Goal: Information Seeking & Learning: Learn about a topic

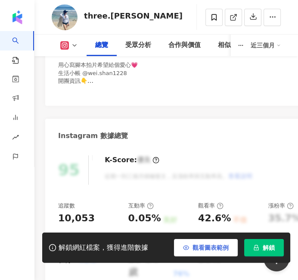
scroll to position [287, 0]
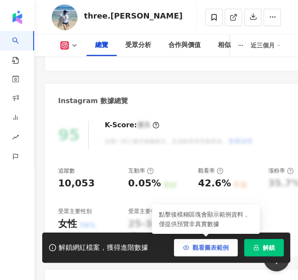
click at [205, 250] on span "觀看圖表範例" at bounding box center [211, 247] width 36 height 7
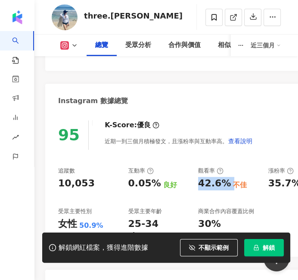
drag, startPoint x: 199, startPoint y: 183, endPoint x: 228, endPoint y: 186, distance: 29.1
click at [228, 186] on div "42.6% 不佳" at bounding box center [229, 183] width 62 height 13
copy div "42.6%"
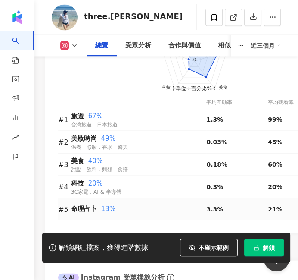
scroll to position [1005, 0]
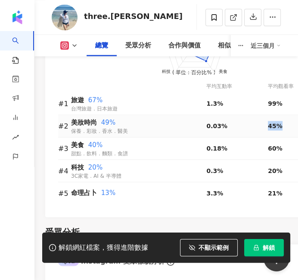
drag, startPoint x: 268, startPoint y: 111, endPoint x: 293, endPoint y: 110, distance: 25.9
click at [293, 121] on div "45%" at bounding box center [299, 125] width 62 height 9
copy span "45%"
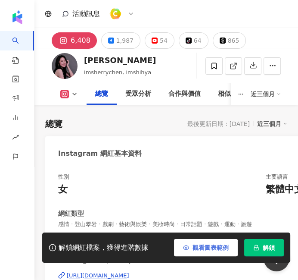
click at [209, 244] on span "觀看圖表範例" at bounding box center [211, 247] width 36 height 7
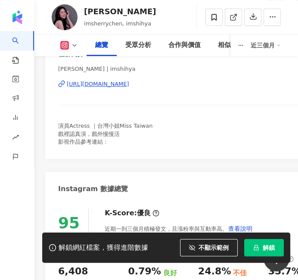
scroll to position [335, 0]
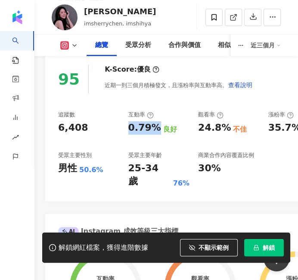
drag, startPoint x: 130, startPoint y: 129, endPoint x: 154, endPoint y: 134, distance: 24.8
click at [154, 135] on div "追蹤數 6,408 互動率 0.79% 良好 觀看率 24.8% 不佳 漲粉率 35.7% 一般 受眾主要性別 男性 50.6% 受眾主要年齡 25-34 歲…" at bounding box center [193, 149] width 271 height 77
copy div "0.79%"
drag, startPoint x: 199, startPoint y: 126, endPoint x: 218, endPoint y: 127, distance: 18.5
click at [218, 127] on div "24.8%" at bounding box center [214, 127] width 33 height 13
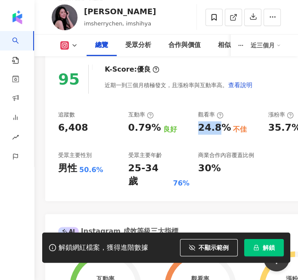
copy div "24.8"
drag, startPoint x: 225, startPoint y: 125, endPoint x: 195, endPoint y: 128, distance: 30.3
click at [195, 128] on div "追蹤數 6,408 互動率 0.79% 良好 觀看率 24.8% 不佳 漲粉率 35.7% 一般 受眾主要性別 男性 50.6% 受眾主要年齡 25-34 歲…" at bounding box center [193, 149] width 271 height 77
copy div "24.8%"
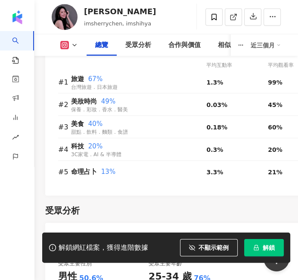
scroll to position [1017, 0]
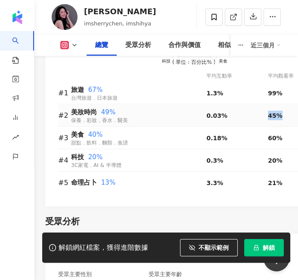
drag, startPoint x: 268, startPoint y: 100, endPoint x: 285, endPoint y: 100, distance: 16.8
click at [285, 111] on div "45%" at bounding box center [299, 115] width 62 height 9
copy span "45%"
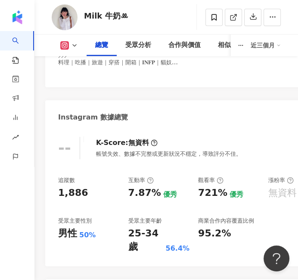
scroll to position [287, 0]
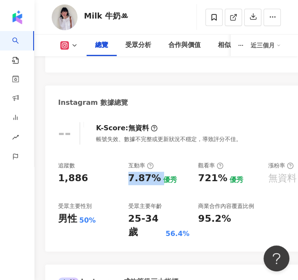
drag, startPoint x: 129, startPoint y: 176, endPoint x: 159, endPoint y: 177, distance: 29.3
click at [159, 177] on div "7.87% 優秀" at bounding box center [159, 177] width 62 height 13
copy div "7.87%"
click at [198, 181] on div "追蹤數 1,886 互動率 7.87% 優秀 觀看率 721% 優秀 漲粉率 無資料 受眾主要性別 男性 50% 受眾主要年齡 25-34 歲 56.4% 商…" at bounding box center [193, 200] width 271 height 77
drag, startPoint x: 199, startPoint y: 179, endPoint x: 221, endPoint y: 183, distance: 21.9
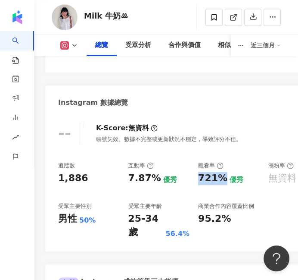
click at [221, 183] on div "721%" at bounding box center [212, 177] width 29 height 13
copy div "721%"
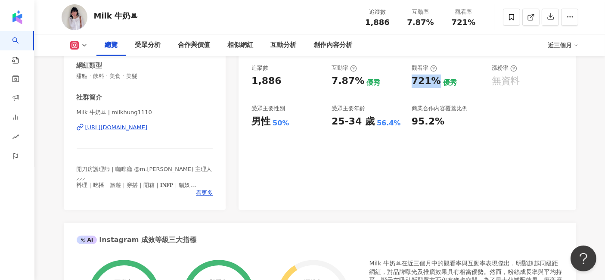
scroll to position [80, 0]
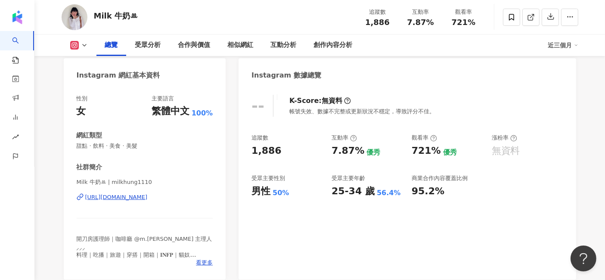
click at [298, 109] on div "-- K-Score : 無資料 帳號失效、數據不完整或更新狀況不穩定，導致評分不佳。" at bounding box center [408, 106] width 312 height 22
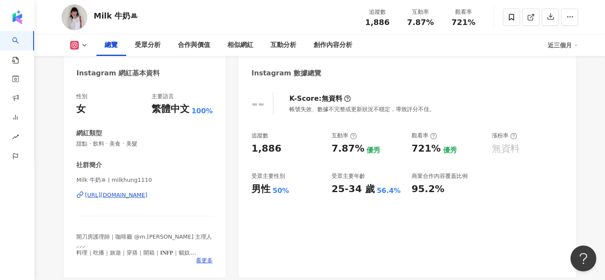
scroll to position [0, 0]
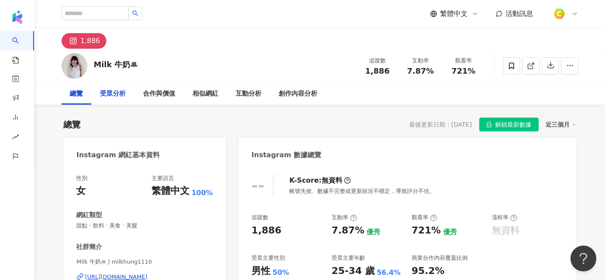
click at [112, 97] on div "受眾分析" at bounding box center [113, 94] width 26 height 10
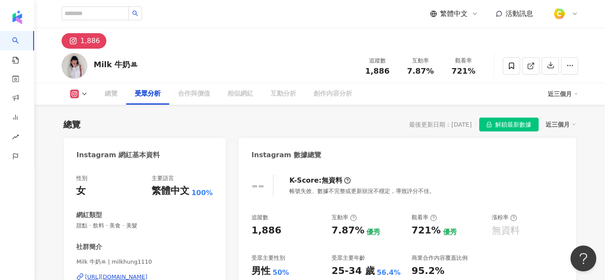
scroll to position [727, 0]
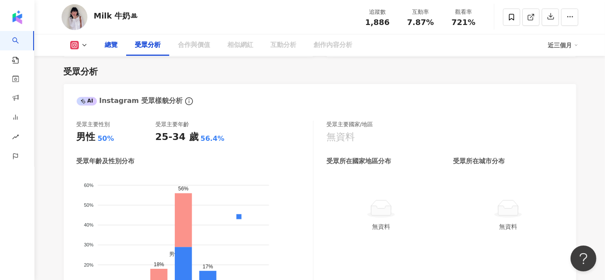
click at [112, 46] on div "總覽" at bounding box center [111, 45] width 13 height 10
click at [206, 42] on div "合作與價值" at bounding box center [194, 45] width 32 height 10
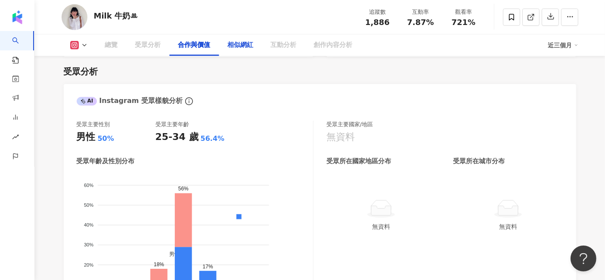
scroll to position [1158, 0]
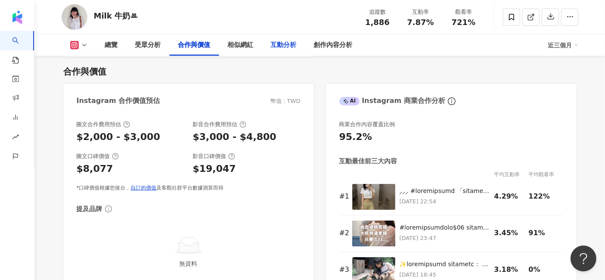
click at [290, 44] on div "互動分析" at bounding box center [284, 45] width 26 height 10
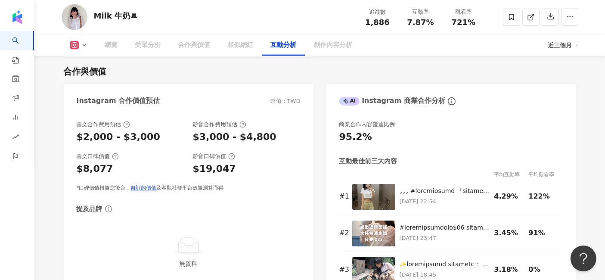
scroll to position [1697, 0]
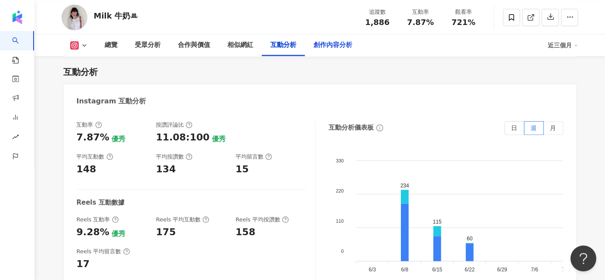
click at [298, 48] on div "創作內容分析" at bounding box center [333, 45] width 39 height 10
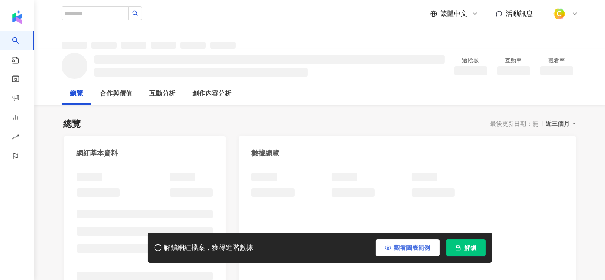
click at [414, 246] on span "觀看圖表範例" at bounding box center [413, 247] width 36 height 7
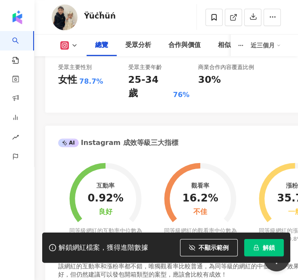
scroll to position [335, 0]
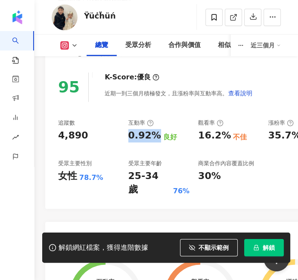
drag, startPoint x: 130, startPoint y: 134, endPoint x: 156, endPoint y: 134, distance: 26.7
click at [156, 134] on div "0.92%" at bounding box center [144, 135] width 33 height 13
copy div "0.92%"
drag, startPoint x: 199, startPoint y: 136, endPoint x: 225, endPoint y: 139, distance: 26.5
click at [225, 139] on div "16.2%" at bounding box center [214, 135] width 33 height 13
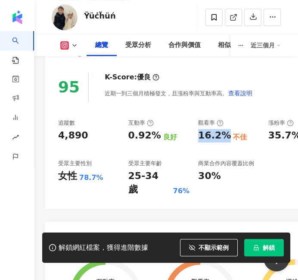
copy div "16.2%"
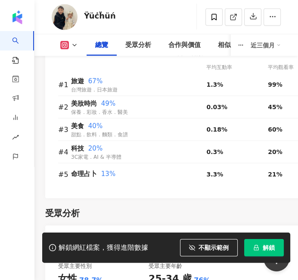
scroll to position [1013, 0]
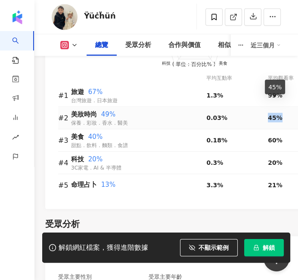
drag, startPoint x: 269, startPoint y: 102, endPoint x: 281, endPoint y: 103, distance: 11.7
click at [281, 113] on div "45%" at bounding box center [299, 117] width 62 height 9
copy span "45%"
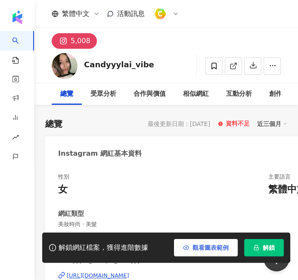
click at [229, 249] on span "觀看圖表範例" at bounding box center [211, 247] width 36 height 7
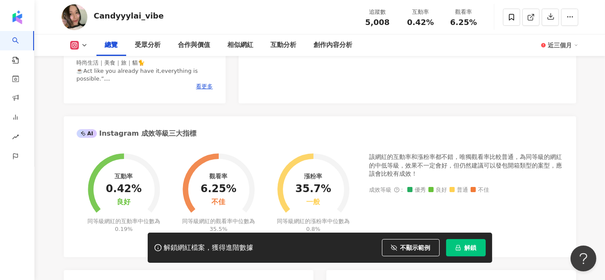
scroll to position [239, 0]
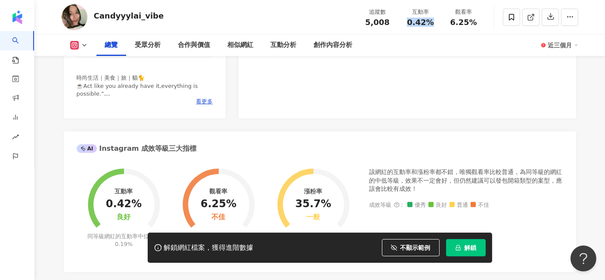
drag, startPoint x: 409, startPoint y: 20, endPoint x: 434, endPoint y: 21, distance: 25.0
click at [298, 21] on div "0.42%" at bounding box center [421, 22] width 33 height 9
copy span "0.42%"
click at [266, 82] on div "95 K-Score : 優良 近期一到三個月積極發文，且漲粉率與互動率高。 查看說明 追蹤數 5,008 互動率 0.42% 良好 觀看率 6.25% 不佳…" at bounding box center [407, 21] width 337 height 193
drag, startPoint x: 453, startPoint y: 21, endPoint x: 480, endPoint y: 26, distance: 27.7
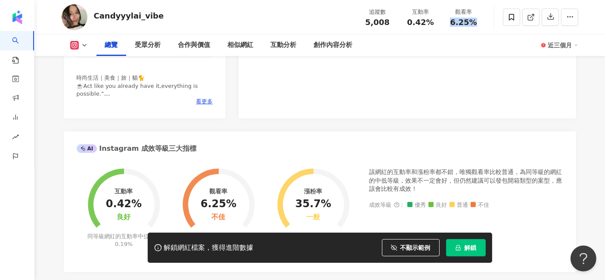
click at [298, 26] on div "6.25%" at bounding box center [464, 22] width 33 height 9
copy span "6.25%"
click at [249, 89] on div "95 K-Score : 優良 近期一到三個月積極發文，且漲粉率與互動率高。 查看說明 追蹤數 5,008 互動率 0.42% 良好 觀看率 6.25% 不佳…" at bounding box center [407, 21] width 337 height 193
click at [269, 88] on div "95 K-Score : 優良 近期一到三個月積極發文，且漲粉率與互動率高。 查看說明 追蹤數 5,008 互動率 0.42% 良好 觀看率 6.25% 不佳…" at bounding box center [407, 21] width 337 height 193
click at [289, 109] on div "95 K-Score : 優良 近期一到三個月積極發文，且漲粉率與互動率高。 查看說明 追蹤數 5,008 互動率 0.42% 良好 觀看率 6.25% 不佳…" at bounding box center [407, 21] width 337 height 193
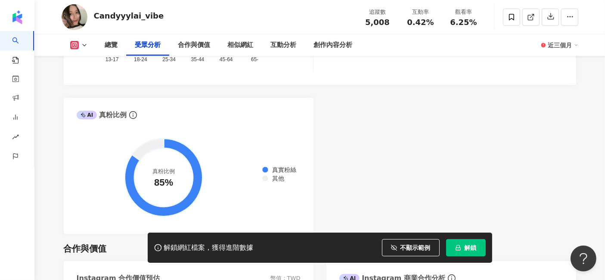
scroll to position [0, 0]
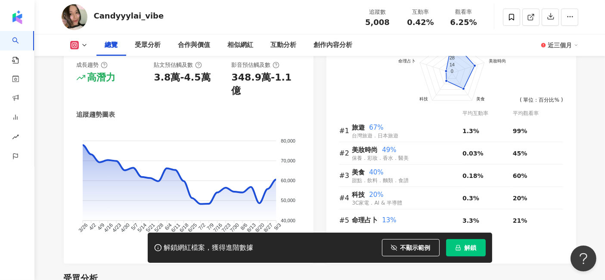
scroll to position [574, 0]
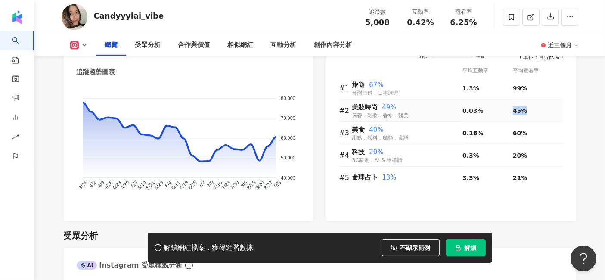
drag, startPoint x: 514, startPoint y: 112, endPoint x: 530, endPoint y: 111, distance: 16.4
click at [298, 111] on div "45%" at bounding box center [538, 110] width 50 height 9
copy span "45%"
click at [241, 16] on div "Candyyylai_vibe 追蹤數 5,008 互動率 0.42% 觀看率 6.25%" at bounding box center [320, 17] width 552 height 34
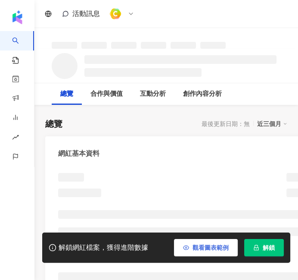
click at [221, 250] on span "觀看圖表範例" at bounding box center [211, 247] width 36 height 7
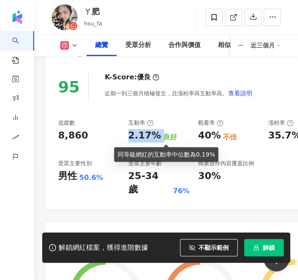
drag, startPoint x: 129, startPoint y: 136, endPoint x: 162, endPoint y: 137, distance: 33.2
click at [162, 137] on div "2.17% 良好" at bounding box center [159, 135] width 62 height 13
copy div "2.17%"
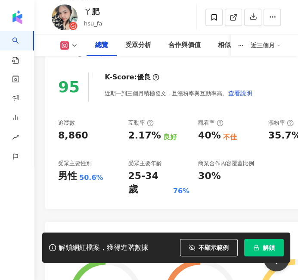
click at [200, 137] on div "40%" at bounding box center [209, 135] width 23 height 13
drag, startPoint x: 199, startPoint y: 137, endPoint x: 219, endPoint y: 138, distance: 20.3
click at [219, 138] on div "40% 不佳" at bounding box center [229, 135] width 62 height 13
copy div "40%"
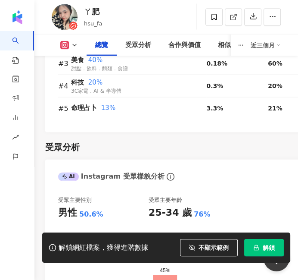
scroll to position [1009, 0]
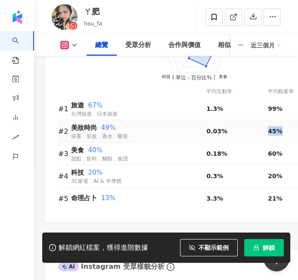
drag, startPoint x: 268, startPoint y: 116, endPoint x: 282, endPoint y: 117, distance: 13.8
click at [282, 126] on div "45%" at bounding box center [299, 130] width 62 height 9
copy span "45%"
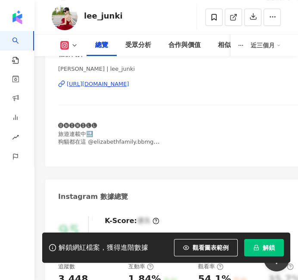
scroll to position [287, 0]
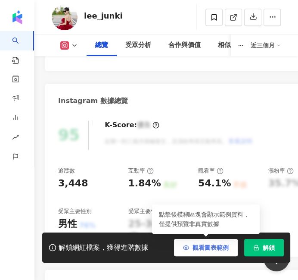
click at [208, 247] on span "觀看圖表範例" at bounding box center [211, 247] width 36 height 7
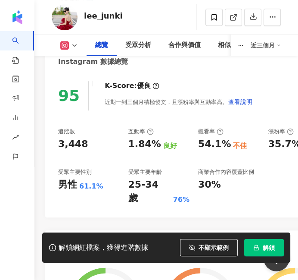
scroll to position [335, 0]
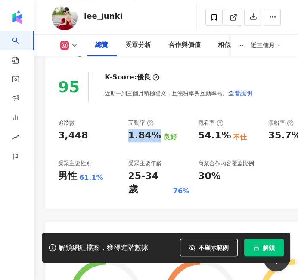
drag, startPoint x: 128, startPoint y: 135, endPoint x: 153, endPoint y: 138, distance: 25.2
click at [153, 138] on div "1.84%" at bounding box center [144, 135] width 33 height 13
copy div "1.84%"
drag, startPoint x: 197, startPoint y: 134, endPoint x: 224, endPoint y: 136, distance: 27.7
click at [224, 136] on div "追蹤數 3,448 互動率 1.84% 良好 觀看率 54.1% 不佳 漲粉率 35.7% 一般 受眾主要性別 男性 61.1% 受眾主要年齡 25-34 歲…" at bounding box center [193, 157] width 271 height 77
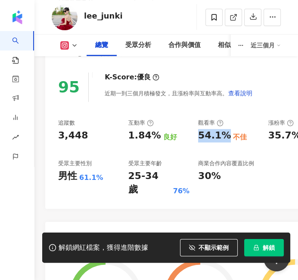
copy div "54.1%"
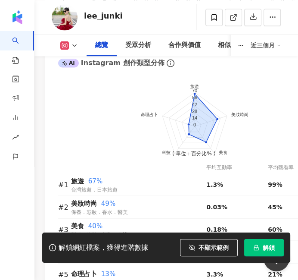
scroll to position [1013, 0]
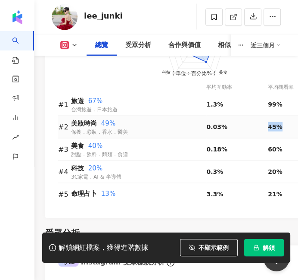
drag, startPoint x: 268, startPoint y: 115, endPoint x: 281, endPoint y: 114, distance: 13.0
click at [281, 122] on div "45%" at bounding box center [299, 126] width 62 height 9
copy span "45%"
